Goal: Information Seeking & Learning: Learn about a topic

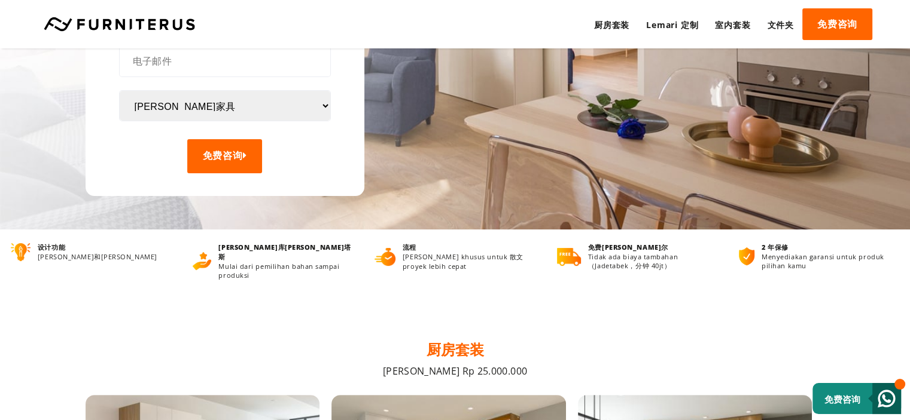
scroll to position [199, 0]
click at [733, 23] on font "室内套装" at bounding box center [732, 24] width 35 height 11
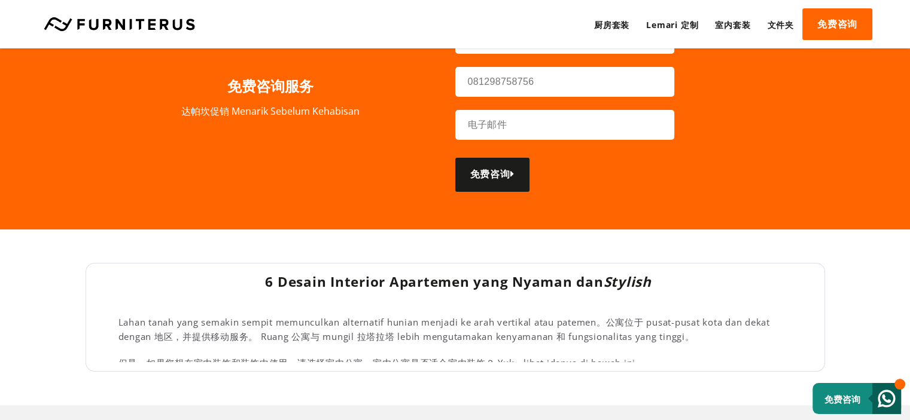
scroll to position [1821, 0]
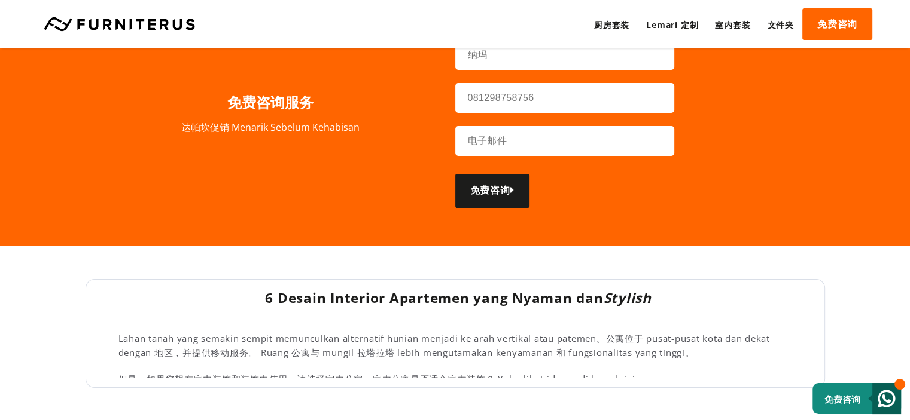
drag, startPoint x: 891, startPoint y: 310, endPoint x: 889, endPoint y: 357, distance: 47.3
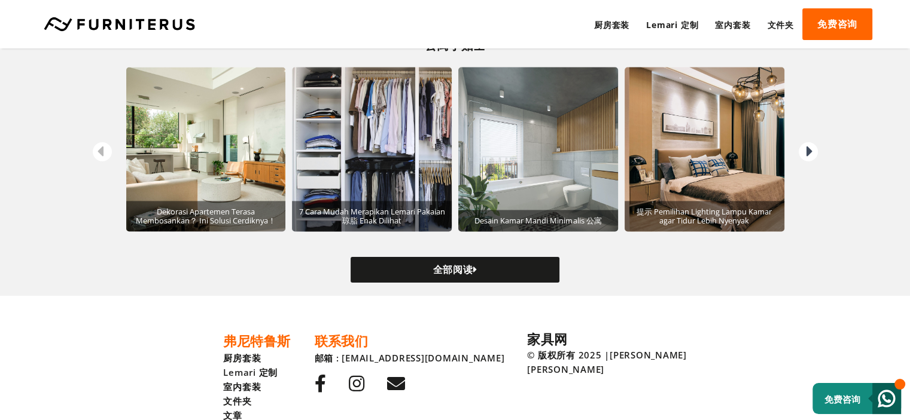
scroll to position [2293, 0]
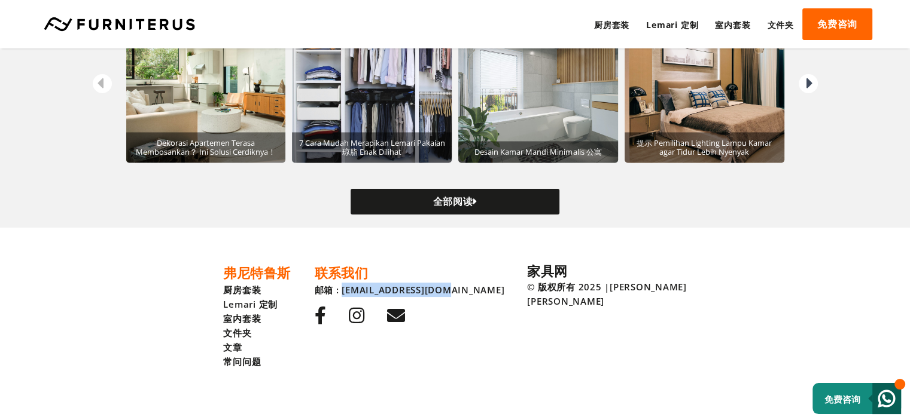
drag, startPoint x: 481, startPoint y: 287, endPoint x: 378, endPoint y: 294, distance: 103.2
click at [378, 294] on div "弗尼特鲁斯 厨房套装 Lemari 定制 室内套装 文件夹 文章 常问问题 联系我们 邮箱 : halo@furniterus.com" at bounding box center [375, 316] width 304 height 105
copy font "halo@furniterus.com"
